Goal: Transaction & Acquisition: Purchase product/service

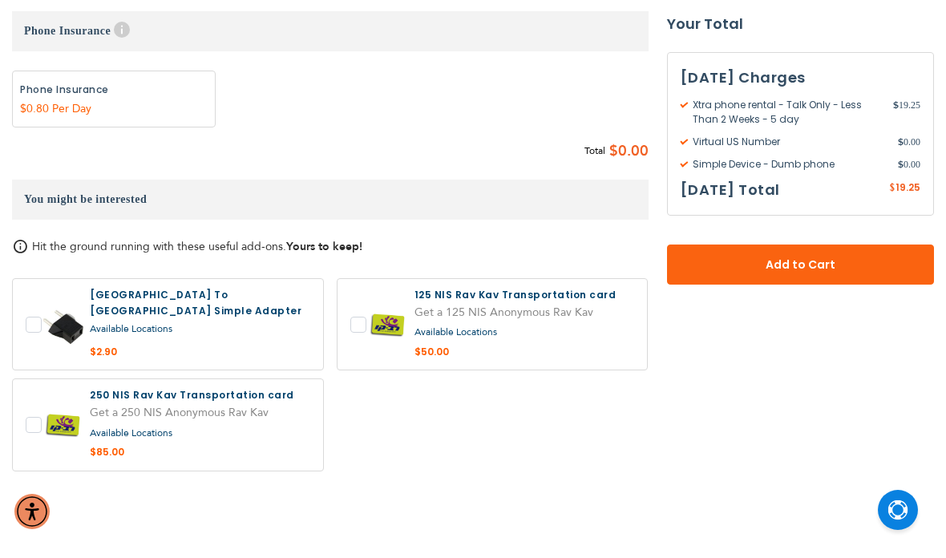
scroll to position [1137, 0]
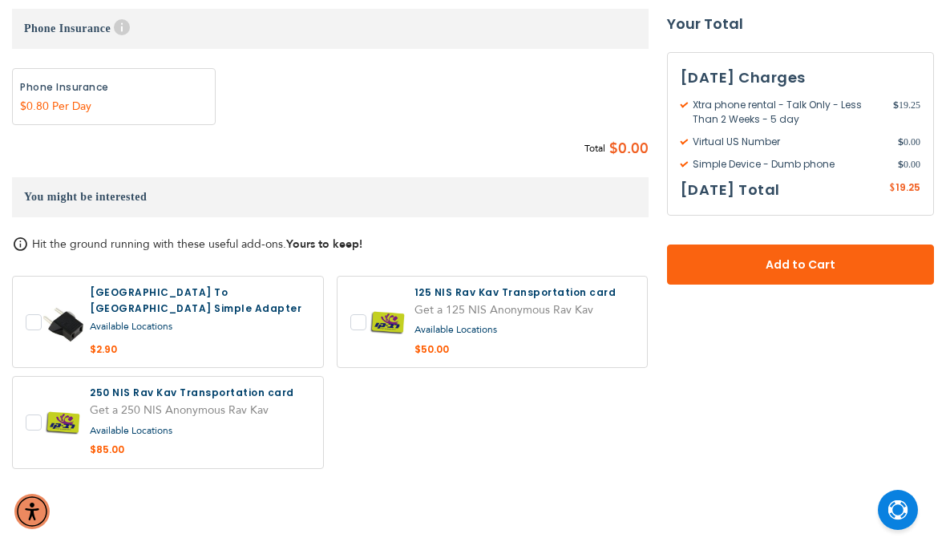
click at [821, 273] on span "Add to Cart" at bounding box center [801, 264] width 162 height 17
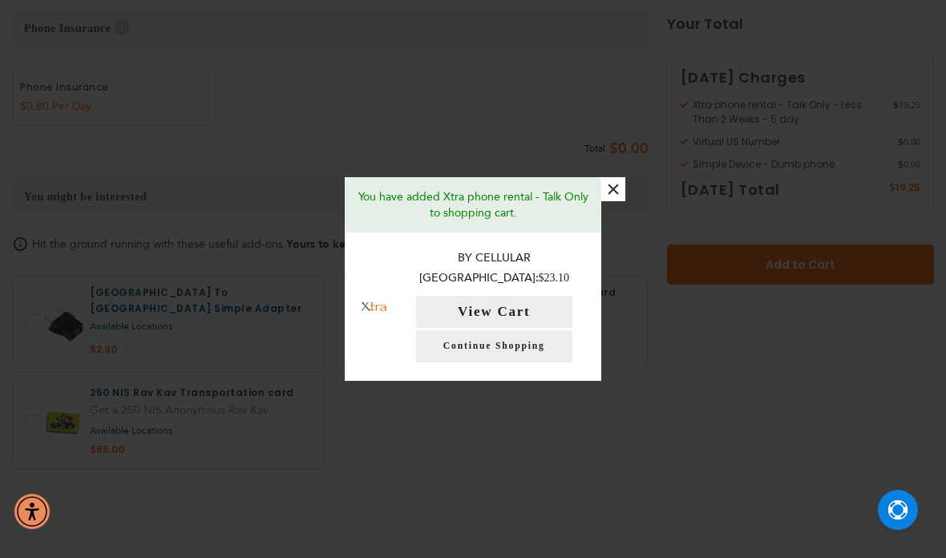
click at [616, 199] on button "×" at bounding box center [613, 189] width 24 height 24
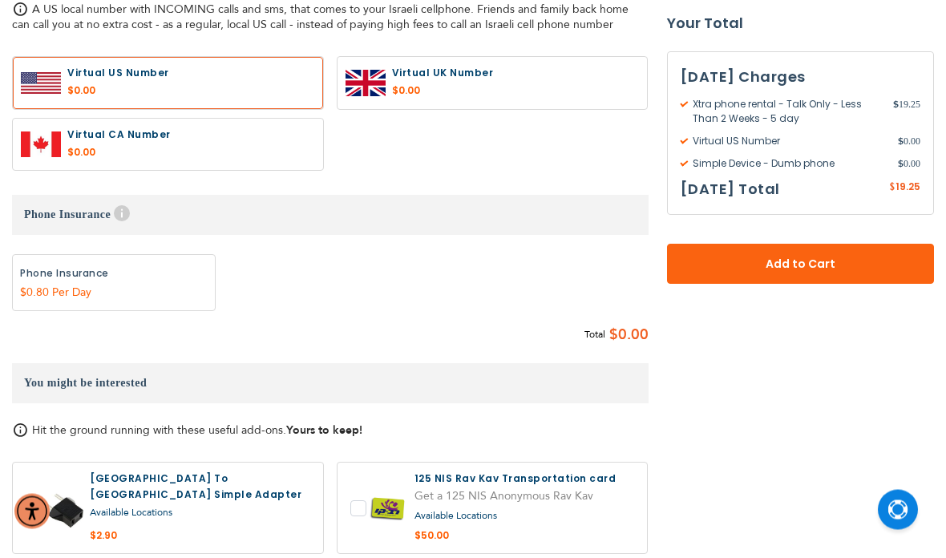
scroll to position [951, 0]
click at [810, 276] on button "Add to Cart" at bounding box center [801, 264] width 268 height 40
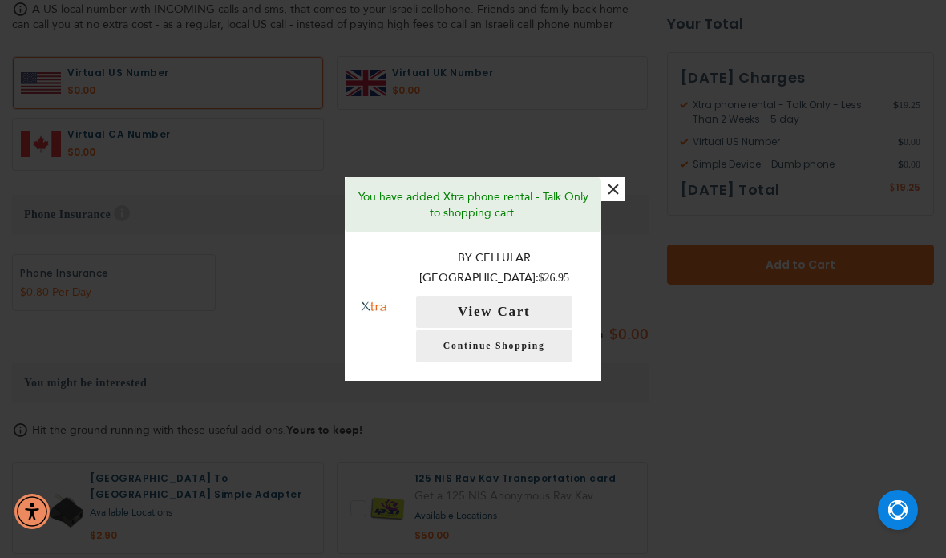
click at [539, 349] on link "Continue Shopping" at bounding box center [494, 346] width 156 height 32
